Goal: Task Accomplishment & Management: Use online tool/utility

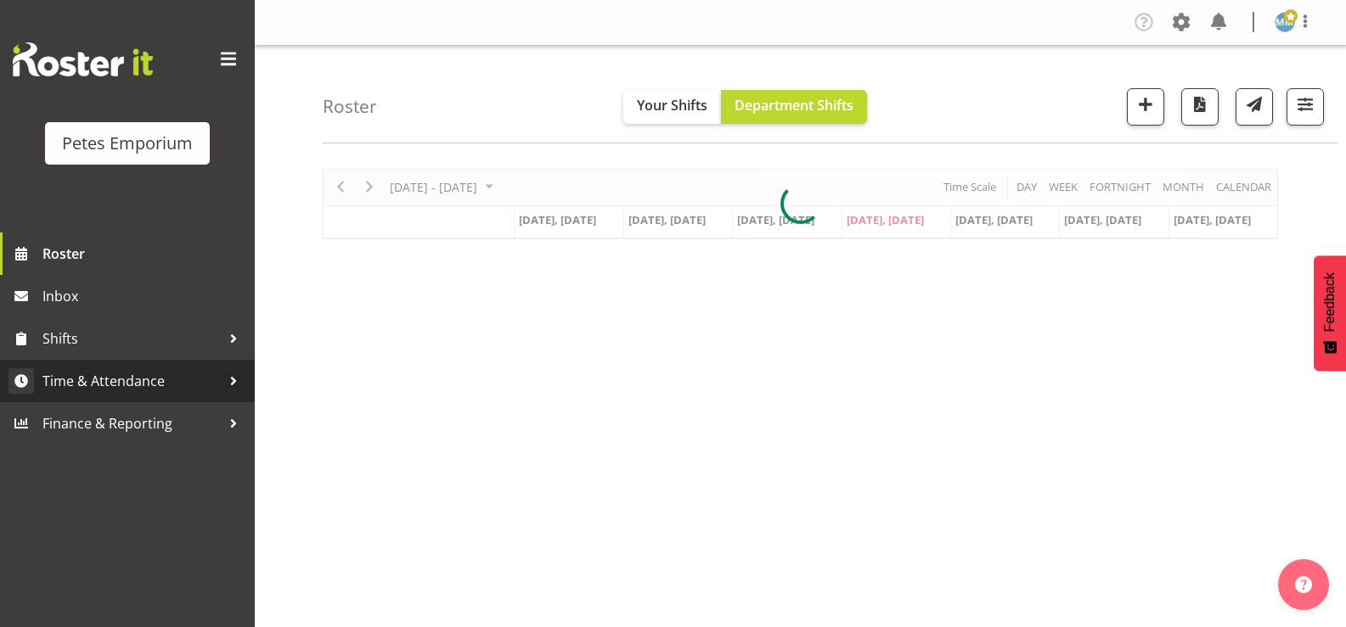
click at [155, 375] on span "Time & Attendance" at bounding box center [131, 380] width 178 height 25
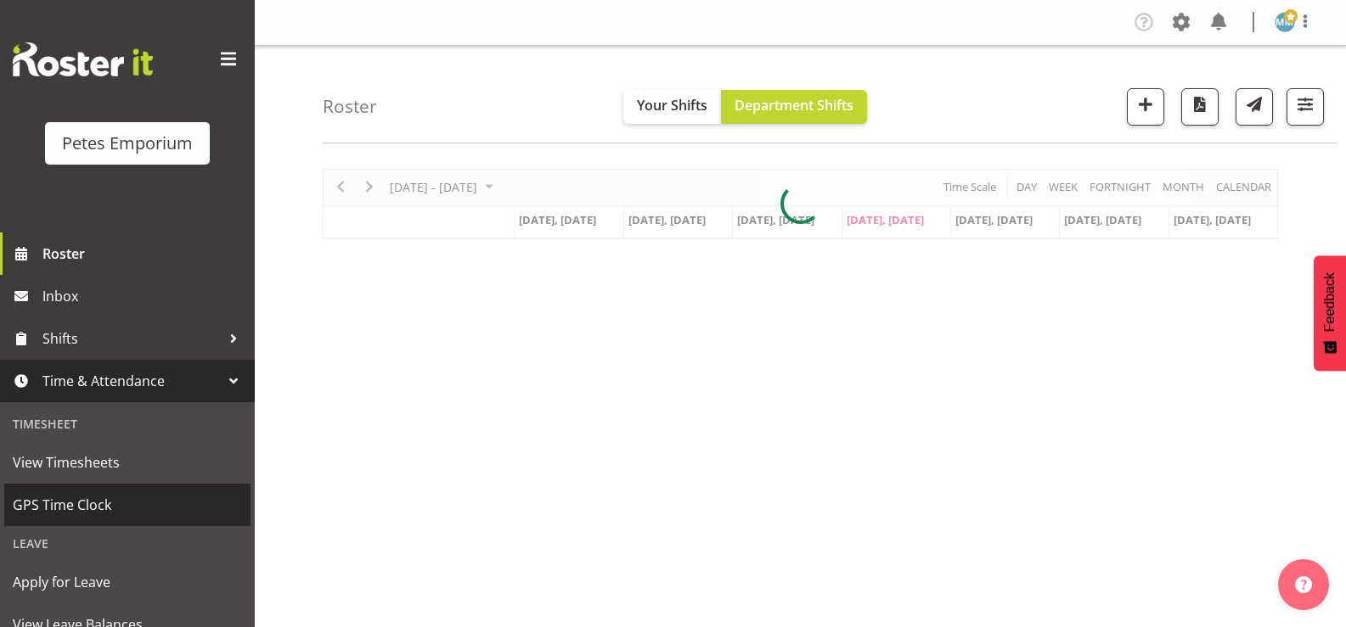
click at [99, 500] on span "GPS Time Clock" at bounding box center [127, 504] width 229 height 25
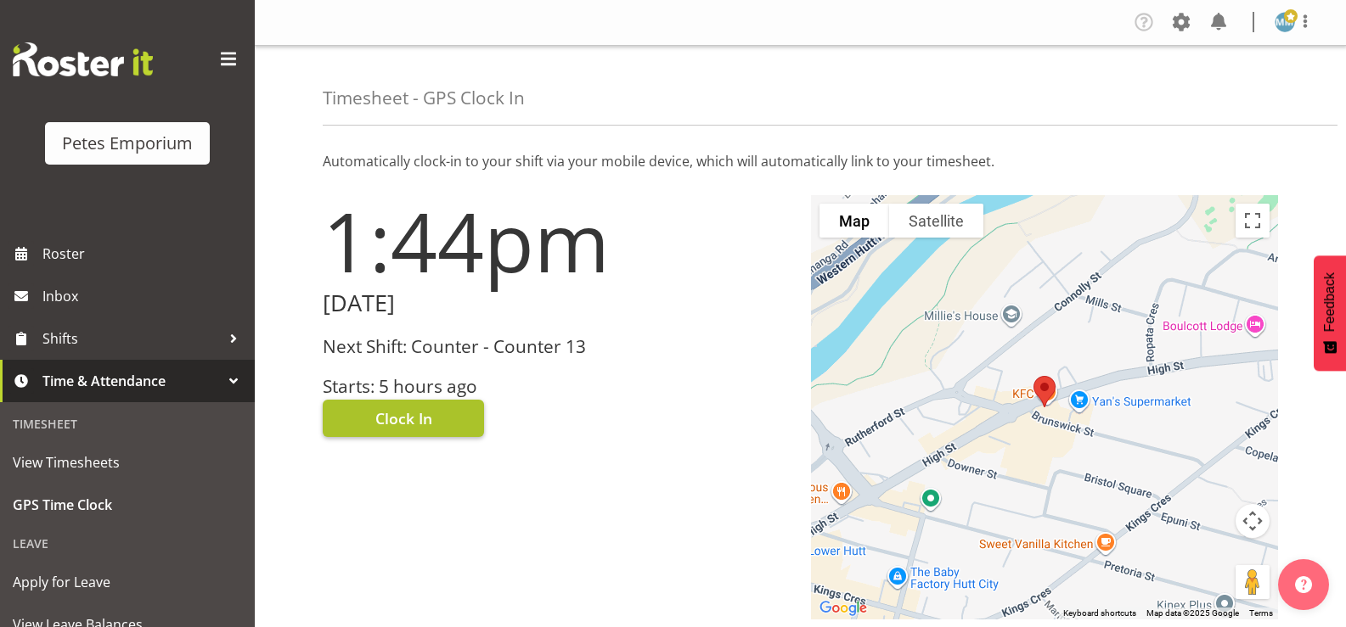
click at [419, 416] on span "Clock In" at bounding box center [403, 419] width 57 height 22
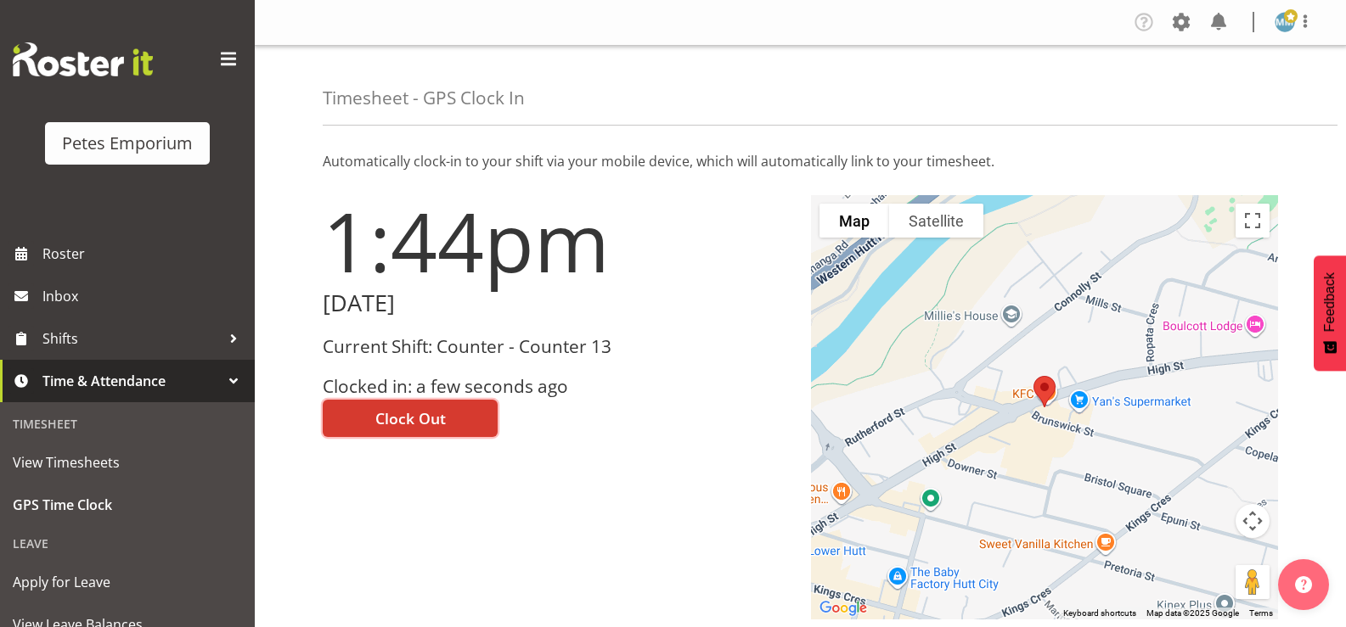
click at [1288, 20] on span at bounding box center [1291, 16] width 14 height 14
click at [1212, 97] on link "Log Out" at bounding box center [1233, 89] width 163 height 31
